Goal: Find specific page/section: Find specific page/section

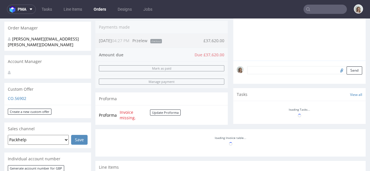
scroll to position [213, 0]
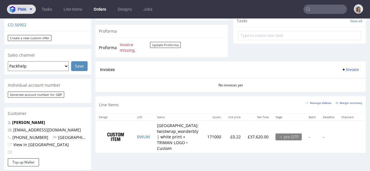
click at [23, 10] on span "pma" at bounding box center [22, 9] width 9 height 4
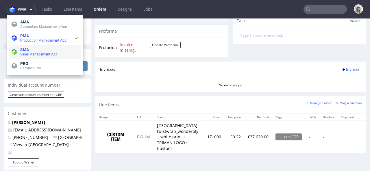
click at [32, 52] on span "SMA" at bounding box center [49, 49] width 58 height 5
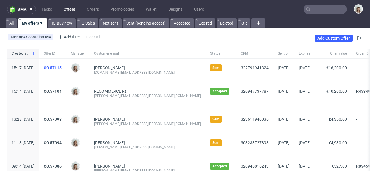
click at [62, 68] on link "CO.57115" at bounding box center [53, 68] width 18 height 5
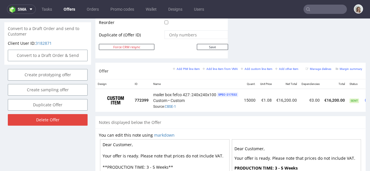
scroll to position [0, 40]
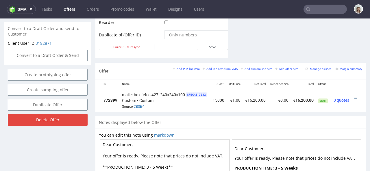
click at [354, 96] on icon at bounding box center [355, 98] width 3 height 4
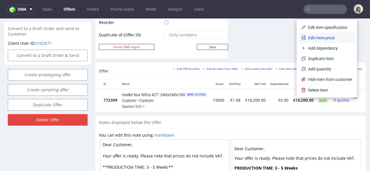
click at [323, 41] on li "Edit item price" at bounding box center [327, 38] width 56 height 10
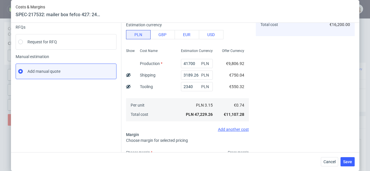
scroll to position [110, 0]
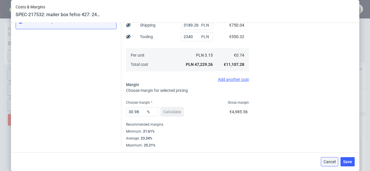
click at [330, 162] on span "Cancel" at bounding box center [330, 162] width 12 height 4
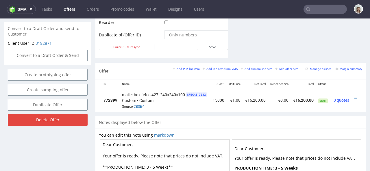
click at [354, 95] on div at bounding box center [357, 98] width 6 height 6
click at [354, 96] on icon at bounding box center [355, 98] width 3 height 4
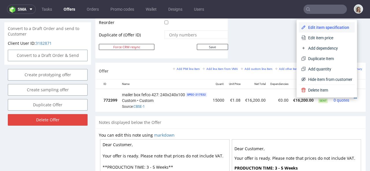
click at [324, 25] on span "Edit item specification" at bounding box center [329, 28] width 47 height 6
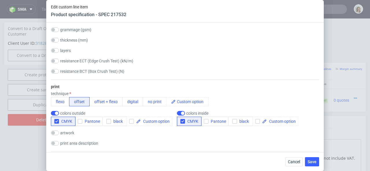
scroll to position [309, 0]
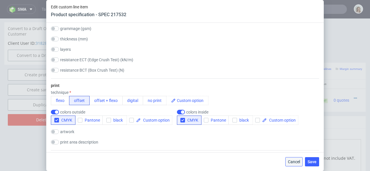
click at [294, 163] on span "Cancel" at bounding box center [294, 162] width 12 height 4
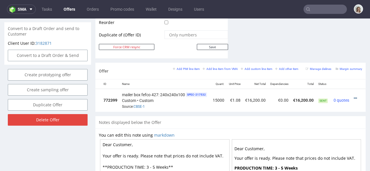
click at [354, 96] on icon at bounding box center [355, 98] width 3 height 4
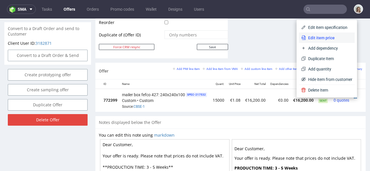
click at [329, 40] on span "Edit item price" at bounding box center [329, 38] width 47 height 6
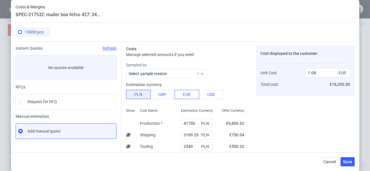
scroll to position [110, 0]
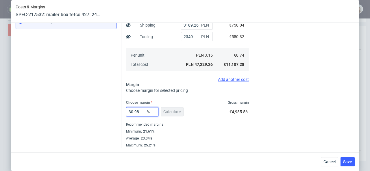
drag, startPoint x: 137, startPoint y: 112, endPoint x: 126, endPoint y: 112, distance: 11.0
click at [126, 112] on input "30.98" at bounding box center [142, 111] width 32 height 9
type input "26"
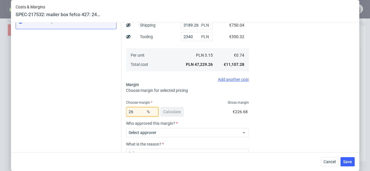
type input "1"
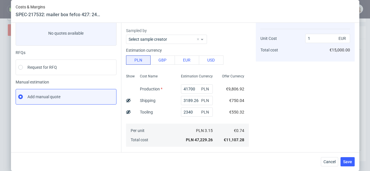
scroll to position [5, 0]
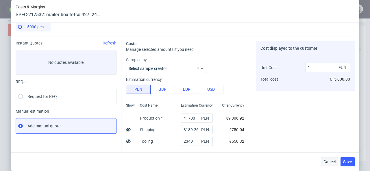
type input "26"
click at [334, 163] on span "Cancel" at bounding box center [330, 162] width 12 height 4
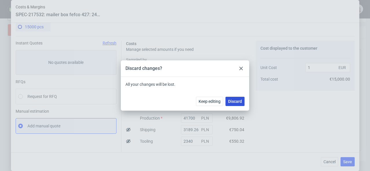
drag, startPoint x: 234, startPoint y: 101, endPoint x: 232, endPoint y: 81, distance: 20.3
click at [234, 101] on span "Discard" at bounding box center [235, 101] width 14 height 4
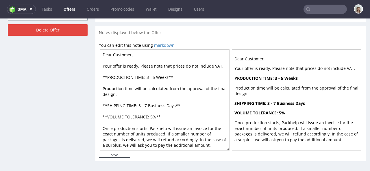
click at [317, 10] on input "text" at bounding box center [325, 9] width 43 height 9
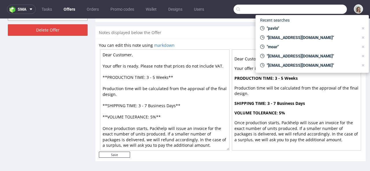
paste input "WTOI"
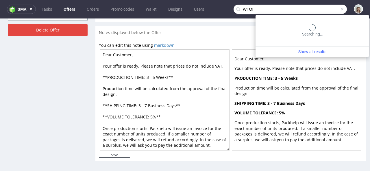
type input "WTOI"
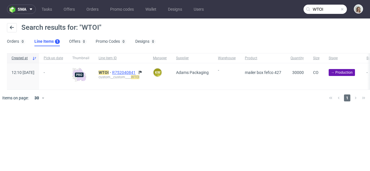
click at [137, 73] on span "R752040841" at bounding box center [124, 72] width 25 height 5
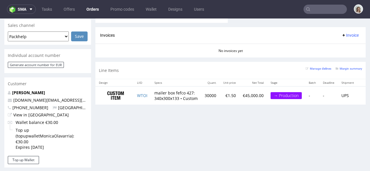
scroll to position [269, 0]
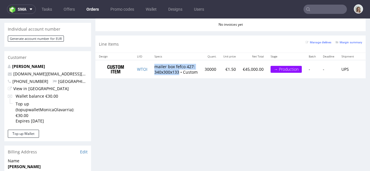
drag, startPoint x: 154, startPoint y: 65, endPoint x: 181, endPoint y: 72, distance: 27.9
click at [181, 72] on td "mailer box fefco 427: 340x300x133 • Custom" at bounding box center [176, 69] width 50 height 18
copy td "mailer box fefco 427: 340x300x133"
click at [325, 9] on input "text" at bounding box center [325, 9] width 43 height 9
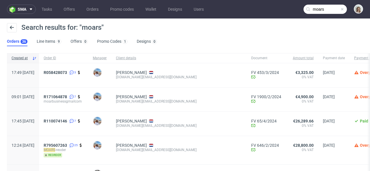
click at [329, 10] on input "moars" at bounding box center [325, 9] width 43 height 9
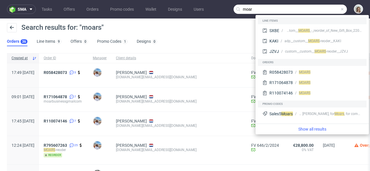
type input "moar"
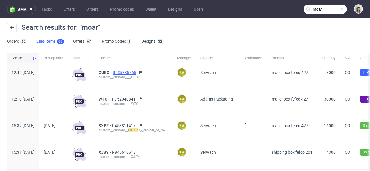
click at [137, 72] on span "R235335765" at bounding box center [125, 72] width 25 height 5
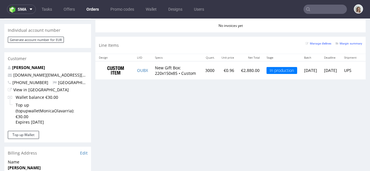
scroll to position [278, 0]
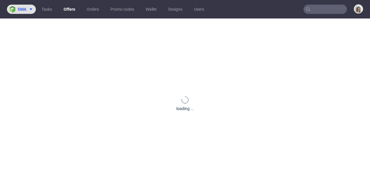
click at [22, 10] on span "sma" at bounding box center [22, 9] width 9 height 4
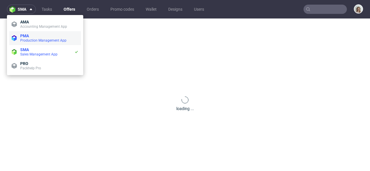
click at [36, 37] on span "PMA" at bounding box center [49, 36] width 58 height 5
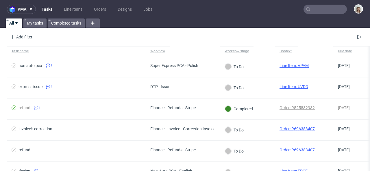
click at [317, 9] on input "text" at bounding box center [325, 9] width 43 height 9
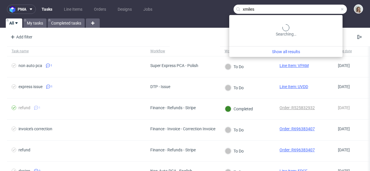
type input "xmiles"
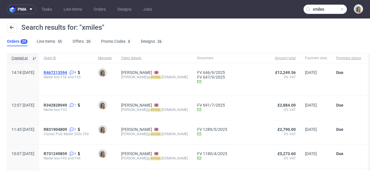
click at [67, 71] on span "R467213594" at bounding box center [55, 72] width 23 height 5
